Goal: Task Accomplishment & Management: Use online tool/utility

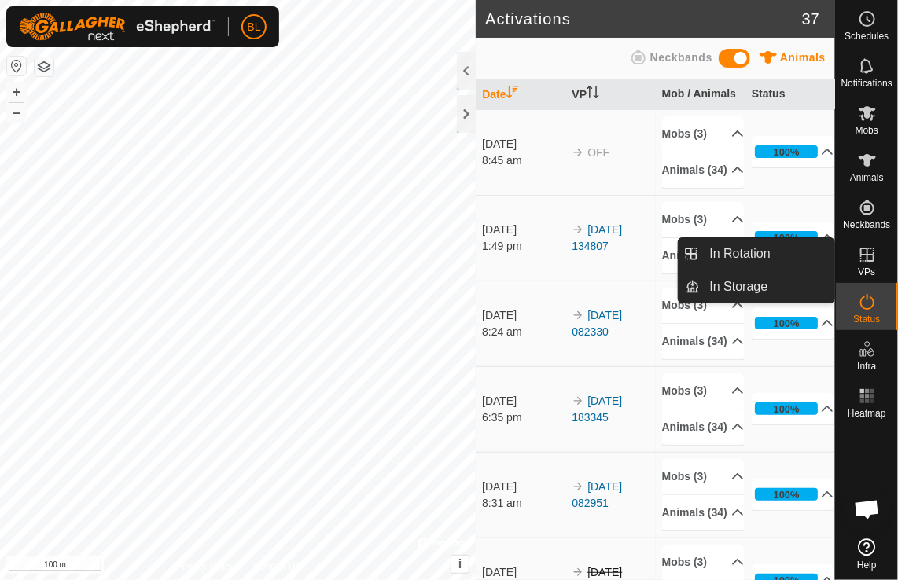
click at [870, 255] on icon at bounding box center [867, 254] width 19 height 19
click at [751, 253] on link "In Rotation" at bounding box center [767, 253] width 134 height 31
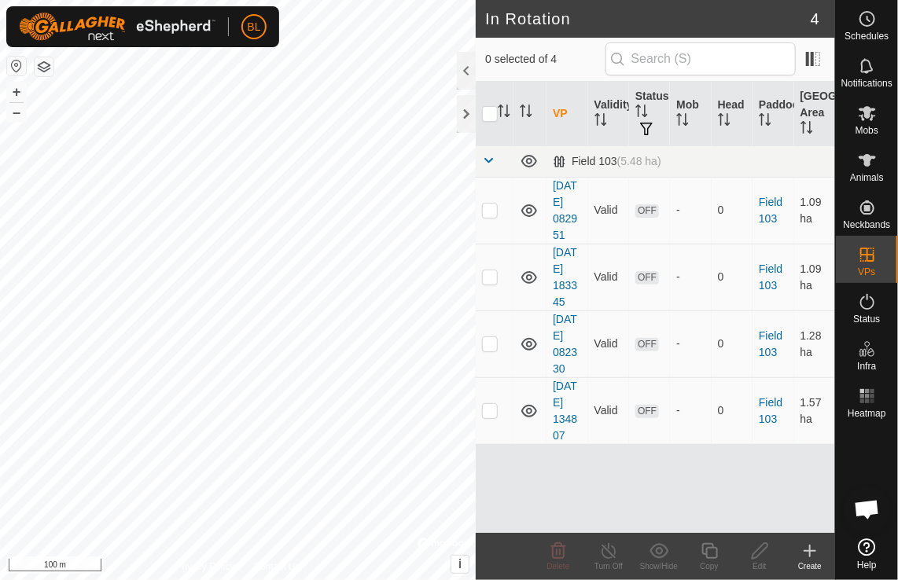
click at [810, 551] on icon at bounding box center [809, 551] width 11 height 0
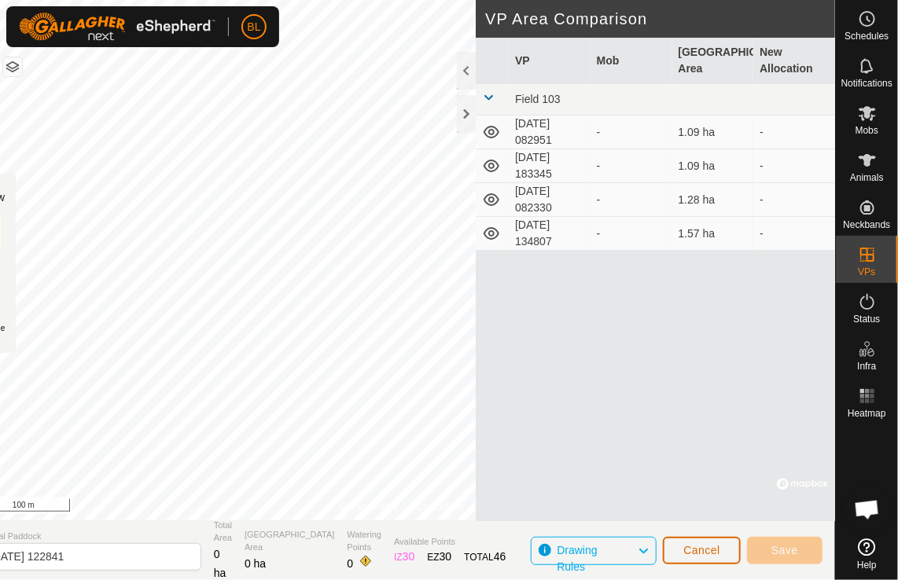
click at [705, 556] on span "Cancel" at bounding box center [701, 550] width 37 height 13
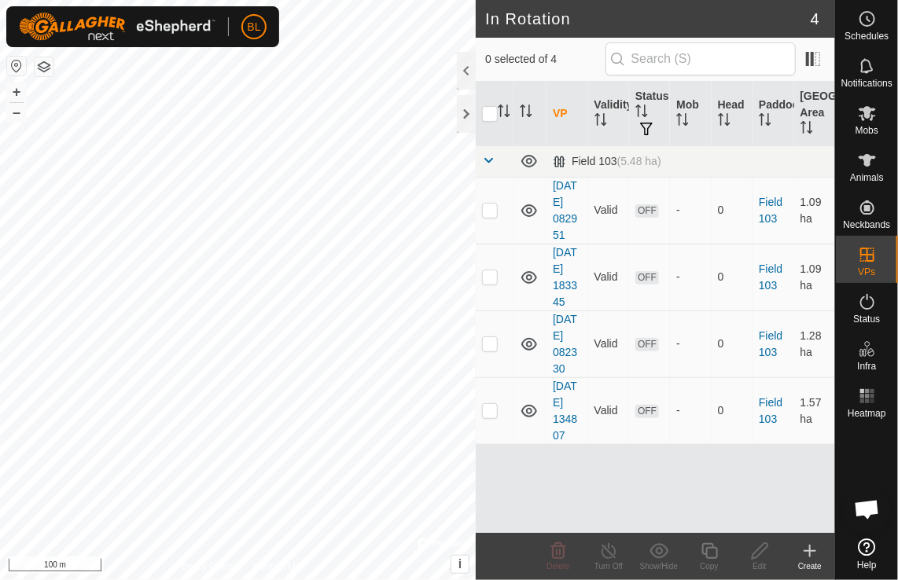
click at [809, 551] on icon at bounding box center [809, 551] width 11 height 0
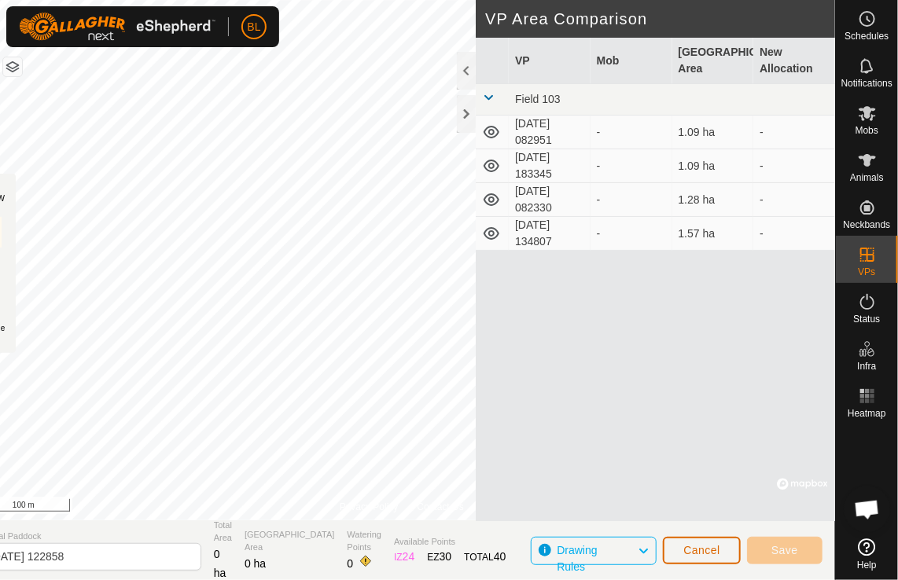
click at [703, 555] on span "Cancel" at bounding box center [701, 550] width 37 height 13
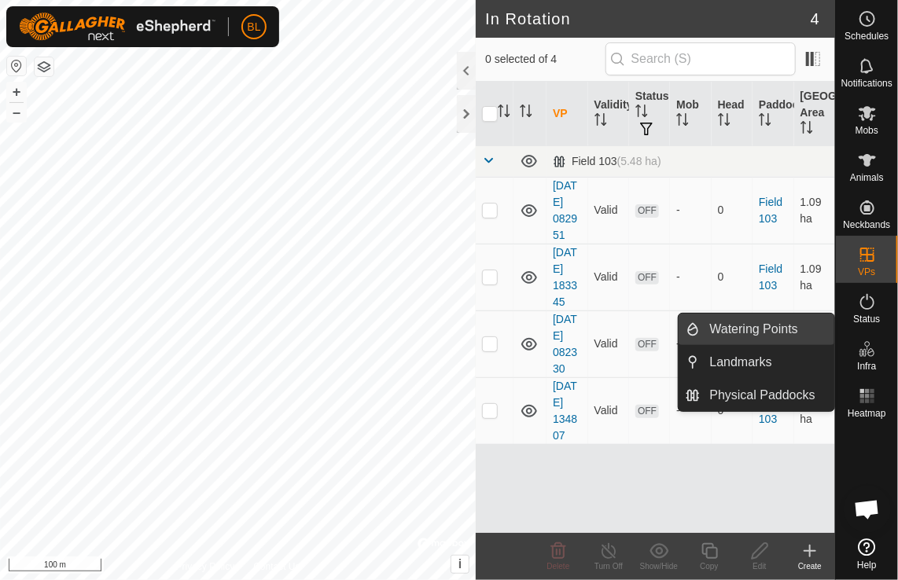
click at [727, 330] on link "Watering Points" at bounding box center [767, 329] width 134 height 31
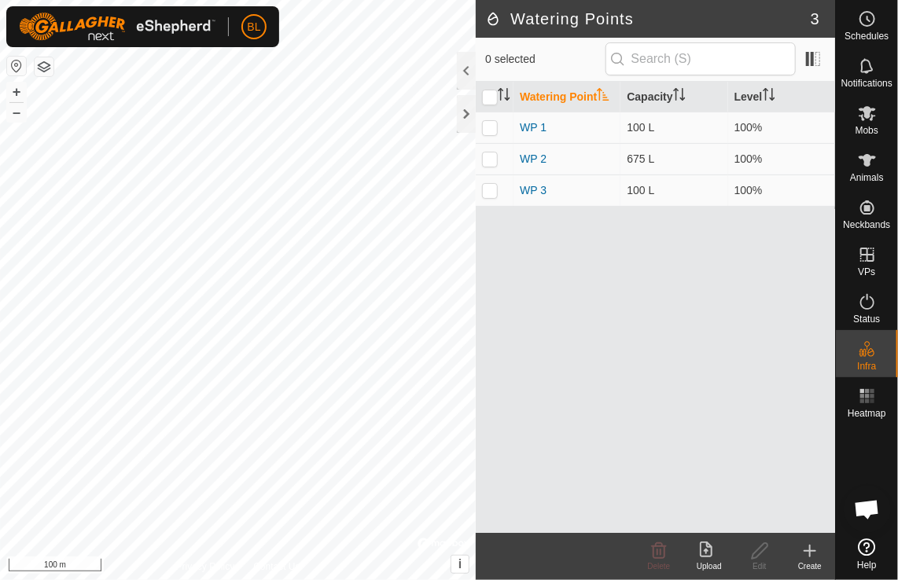
click at [808, 549] on icon at bounding box center [809, 551] width 19 height 19
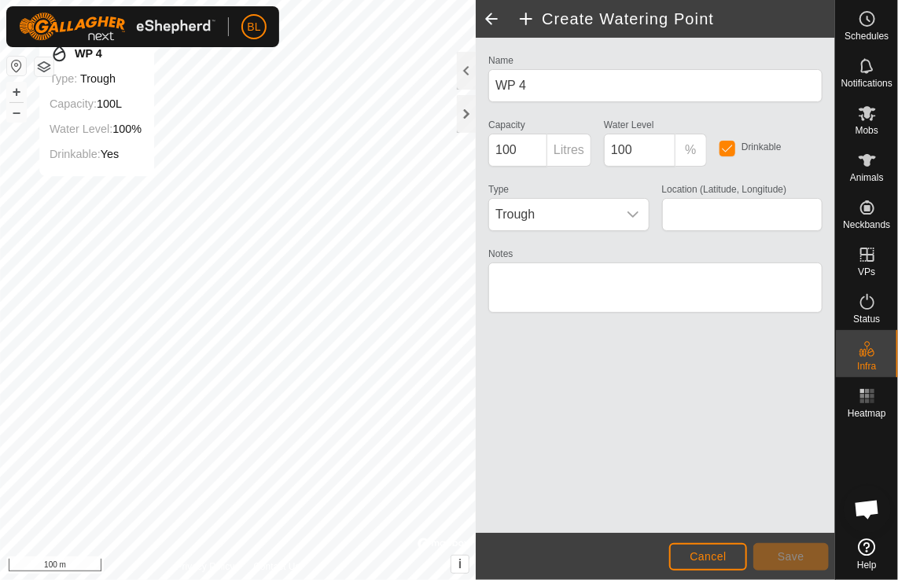
type input "42.920294, -81.578697"
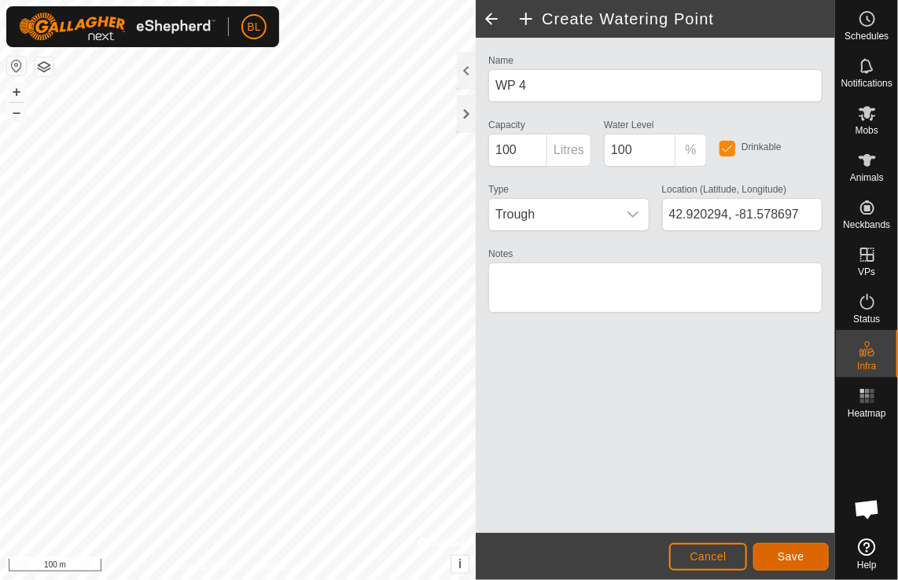
click at [780, 556] on span "Save" at bounding box center [790, 556] width 27 height 13
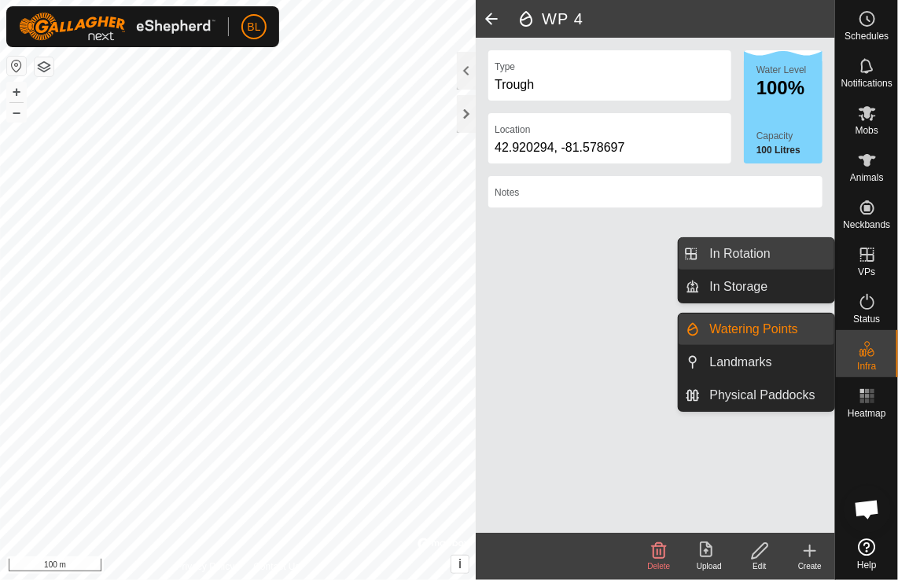
click at [746, 253] on link "In Rotation" at bounding box center [767, 253] width 134 height 31
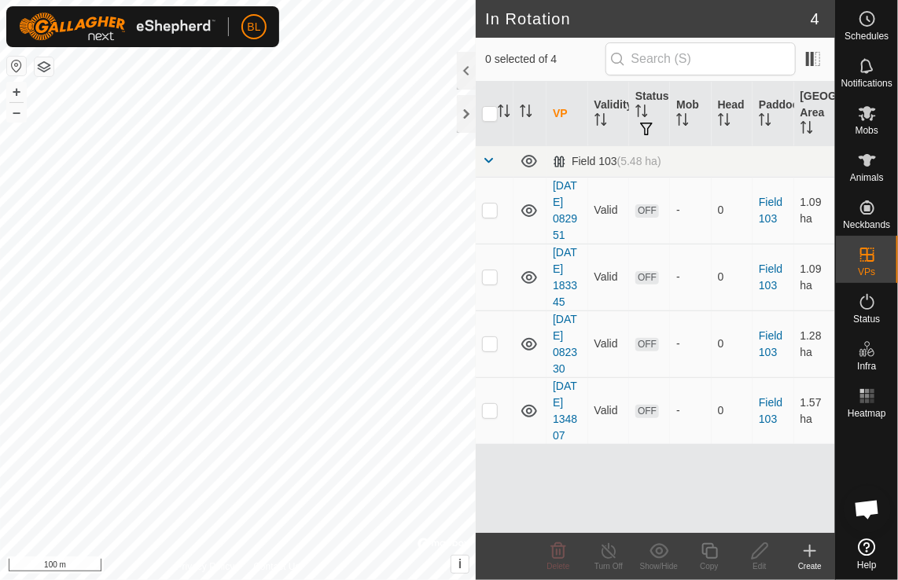
click at [810, 551] on icon at bounding box center [809, 551] width 11 height 0
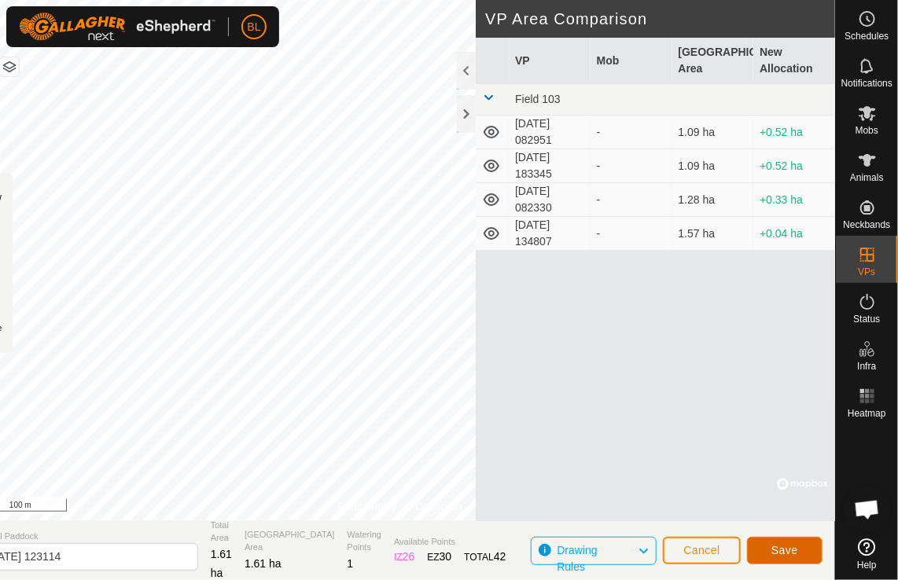
click at [803, 545] on button "Save" at bounding box center [784, 551] width 75 height 28
